Goal: Check status: Check status

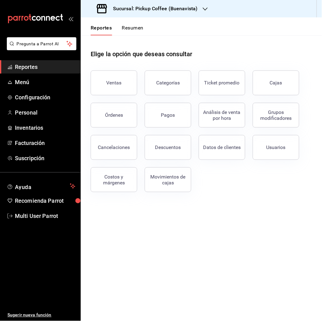
click at [131, 30] on button "Resumen" at bounding box center [132, 30] width 21 height 11
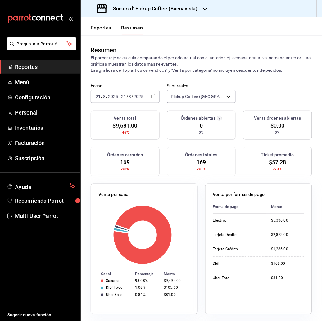
click at [178, 7] on h3 "Sucursal: Pickup Coffee (Buenavista)" at bounding box center [153, 8] width 90 height 7
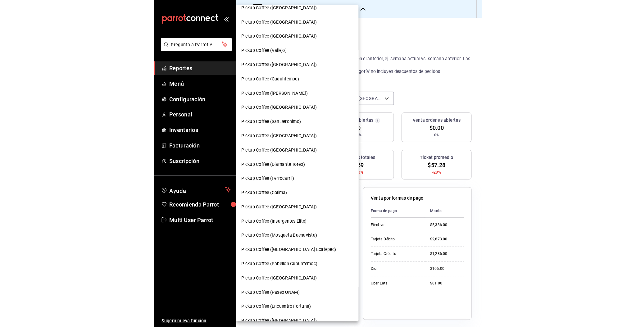
scroll to position [225, 0]
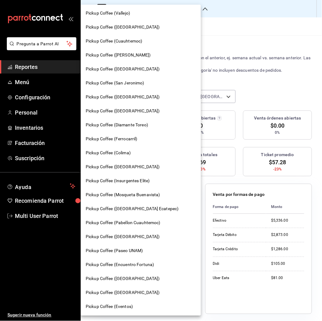
click at [121, 281] on span "Pickup Coffee ([GEOGRAPHIC_DATA])" at bounding box center [123, 279] width 74 height 7
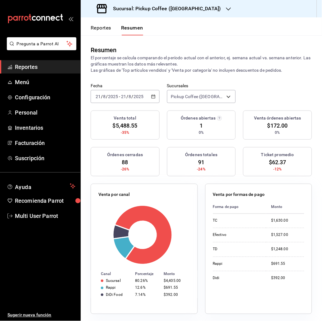
click at [156, 94] on div "[DATE] [DATE] - [DATE] [DATE]" at bounding box center [125, 96] width 69 height 13
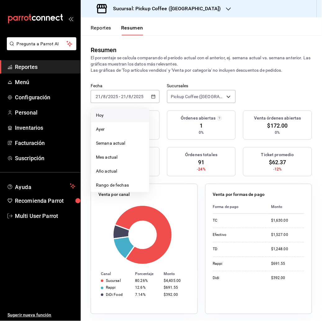
click at [105, 113] on span "Hoy" at bounding box center [120, 115] width 48 height 7
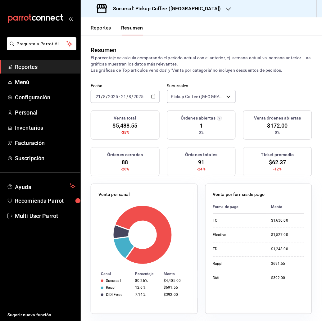
click at [147, 96] on div "[DATE] [DATE] - [DATE] [DATE]" at bounding box center [125, 96] width 69 height 13
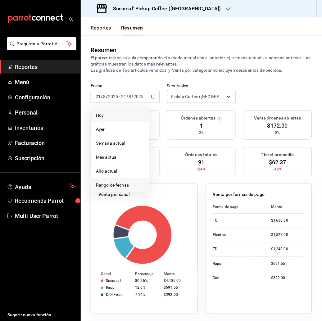
click at [121, 185] on span "Rango de fechas" at bounding box center [120, 185] width 48 height 7
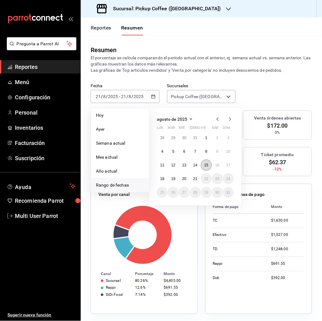
click at [208, 164] on abbr "15" at bounding box center [206, 165] width 4 height 4
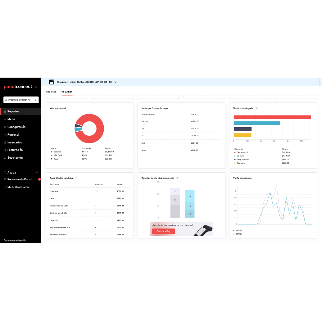
scroll to position [0, 0]
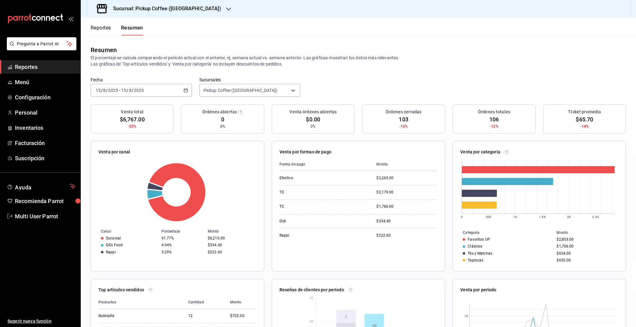
click at [103, 34] on button "Reportes" at bounding box center [101, 30] width 21 height 11
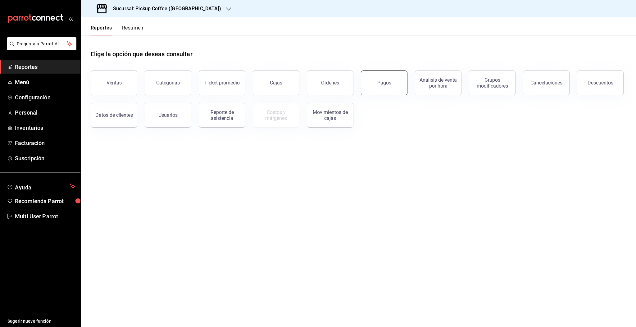
click at [322, 79] on button "Pagos" at bounding box center [384, 83] width 47 height 25
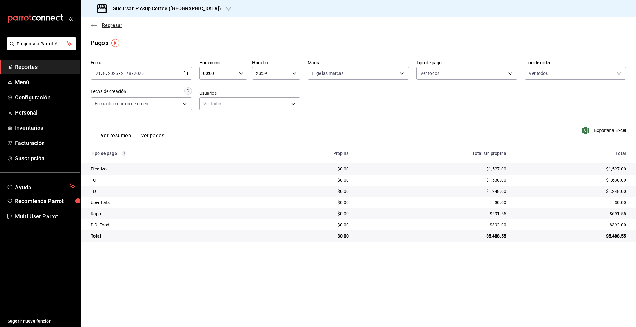
click at [112, 26] on span "Regresar" at bounding box center [112, 25] width 21 height 6
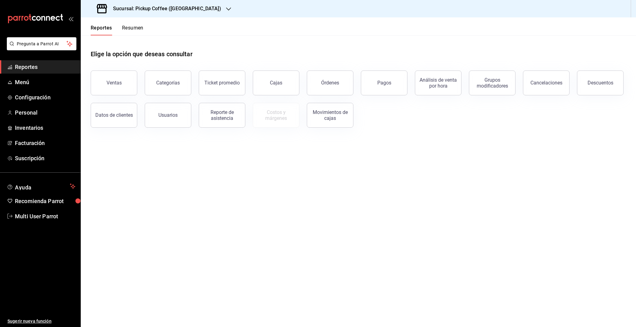
click at [322, 61] on div "Elige la opción que deseas consultar" at bounding box center [359, 49] width 536 height 28
click at [127, 28] on button "Resumen" at bounding box center [132, 30] width 21 height 11
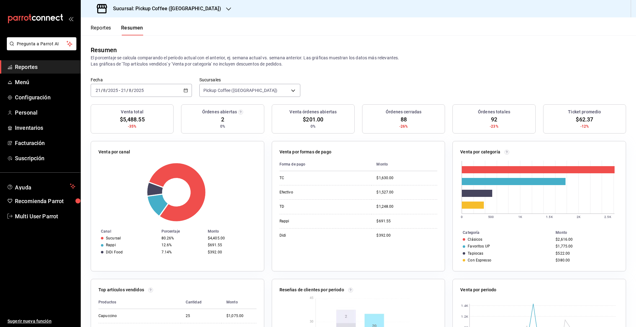
click at [105, 31] on button "Reportes" at bounding box center [101, 30] width 21 height 11
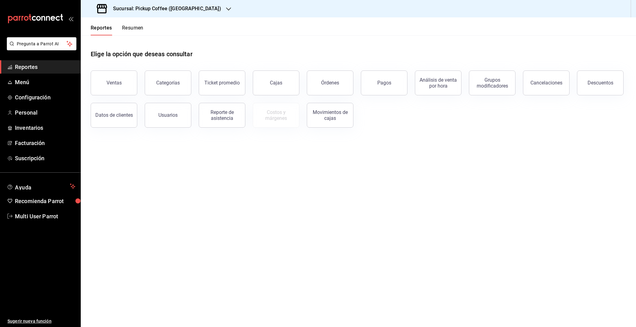
click at [140, 31] on button "Resumen" at bounding box center [132, 30] width 21 height 11
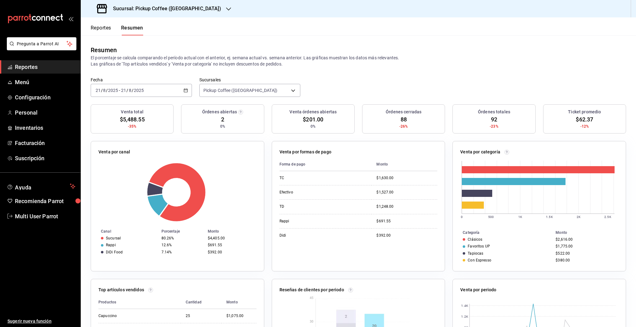
click at [153, 92] on div "[DATE] [DATE] - [DATE] [DATE]" at bounding box center [141, 90] width 101 height 13
click at [134, 175] on li "Rango de fechas" at bounding box center [120, 179] width 58 height 14
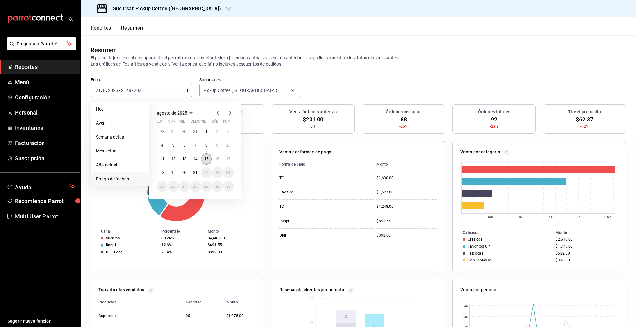
click at [208, 160] on abbr "15" at bounding box center [206, 159] width 4 height 4
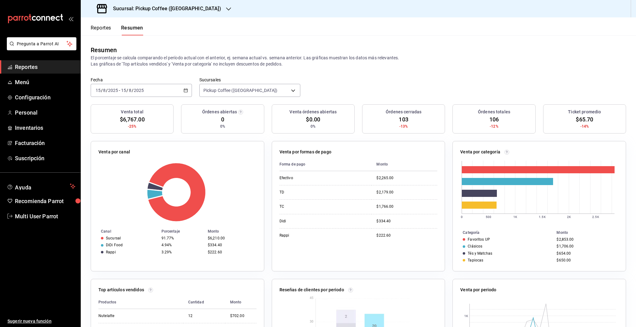
click at [184, 92] on icon "button" at bounding box center [186, 90] width 4 height 4
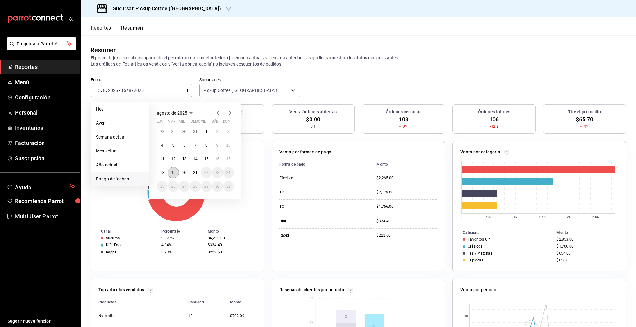
click at [172, 174] on abbr "19" at bounding box center [173, 173] width 4 height 4
